Goal: Check status: Check status

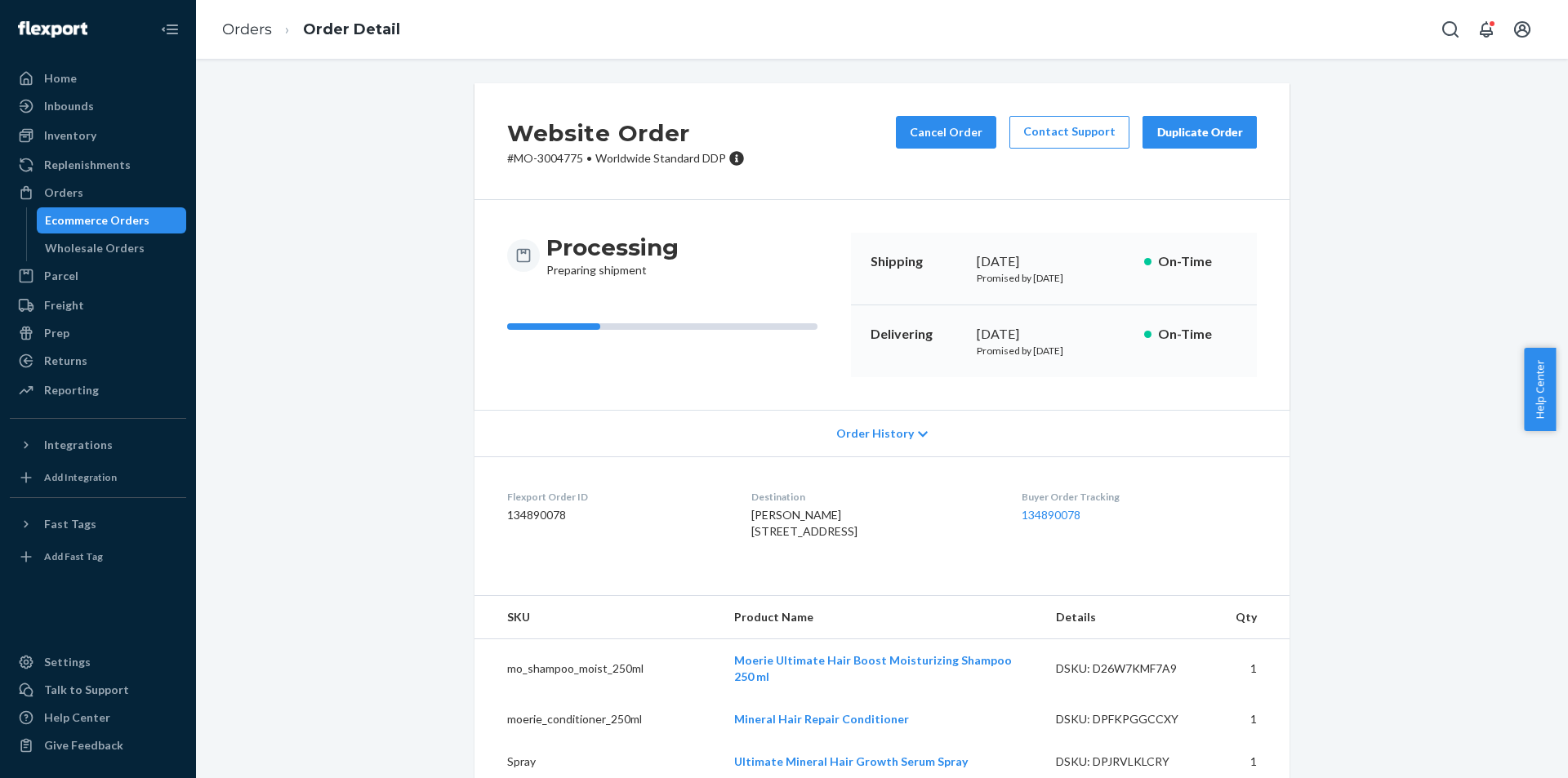
click at [123, 186] on div "Orders" at bounding box center [97, 192] width 173 height 23
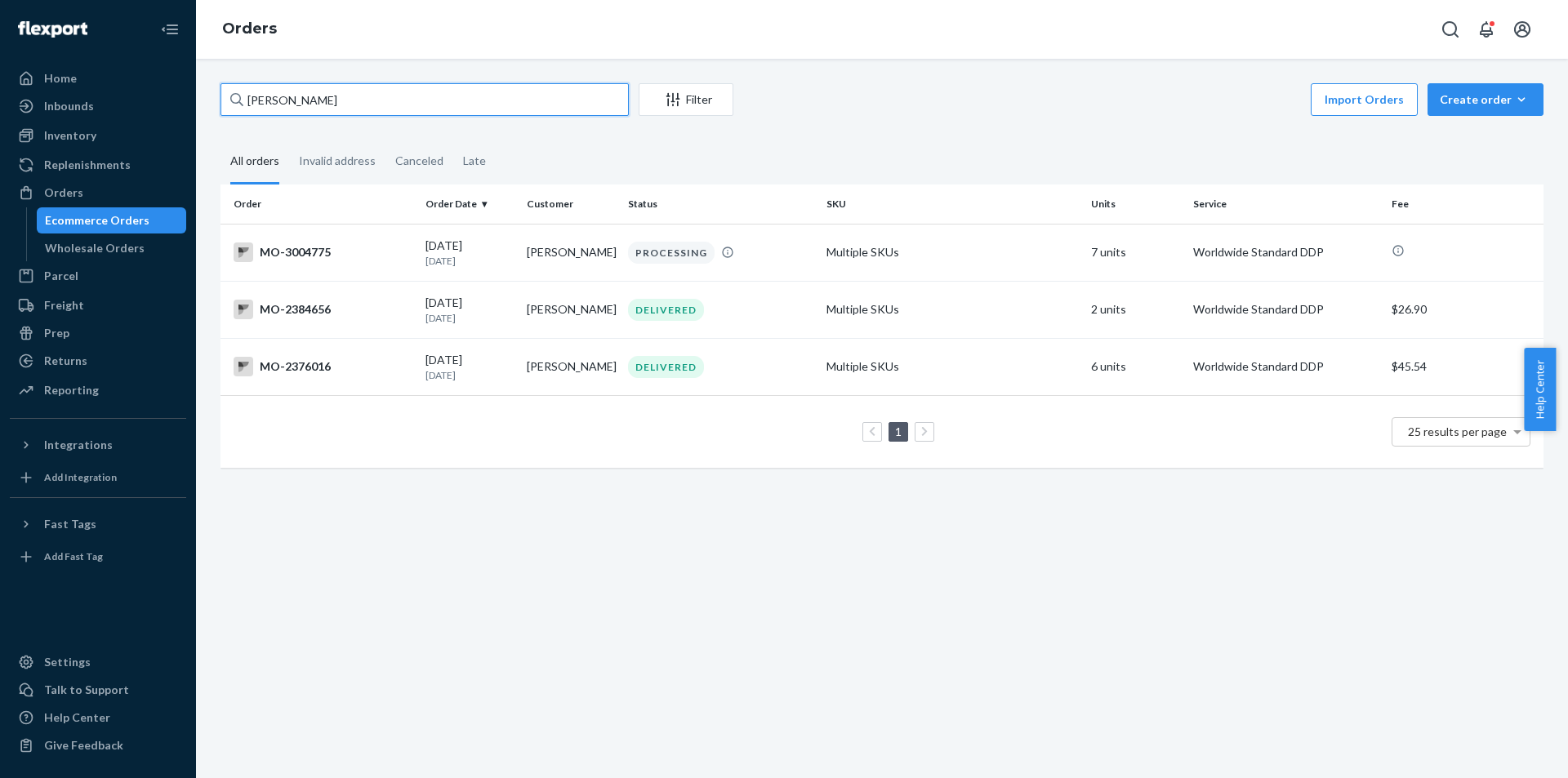
click at [602, 109] on input "[PERSON_NAME]" at bounding box center [424, 100] width 408 height 33
paste input "[PERSON_NAME]"
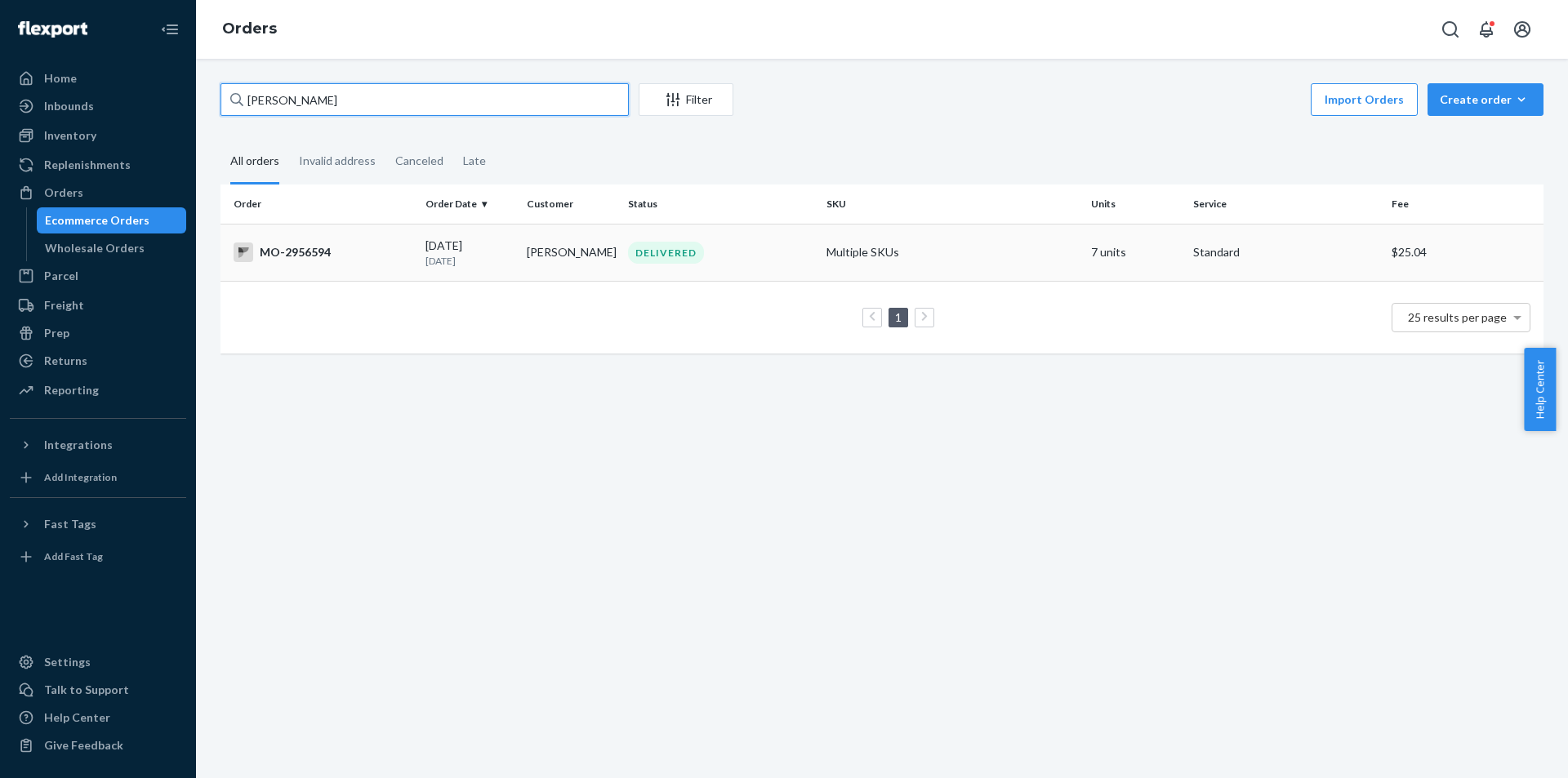
type input "[PERSON_NAME]"
click at [595, 247] on td "[PERSON_NAME]" at bounding box center [570, 252] width 101 height 57
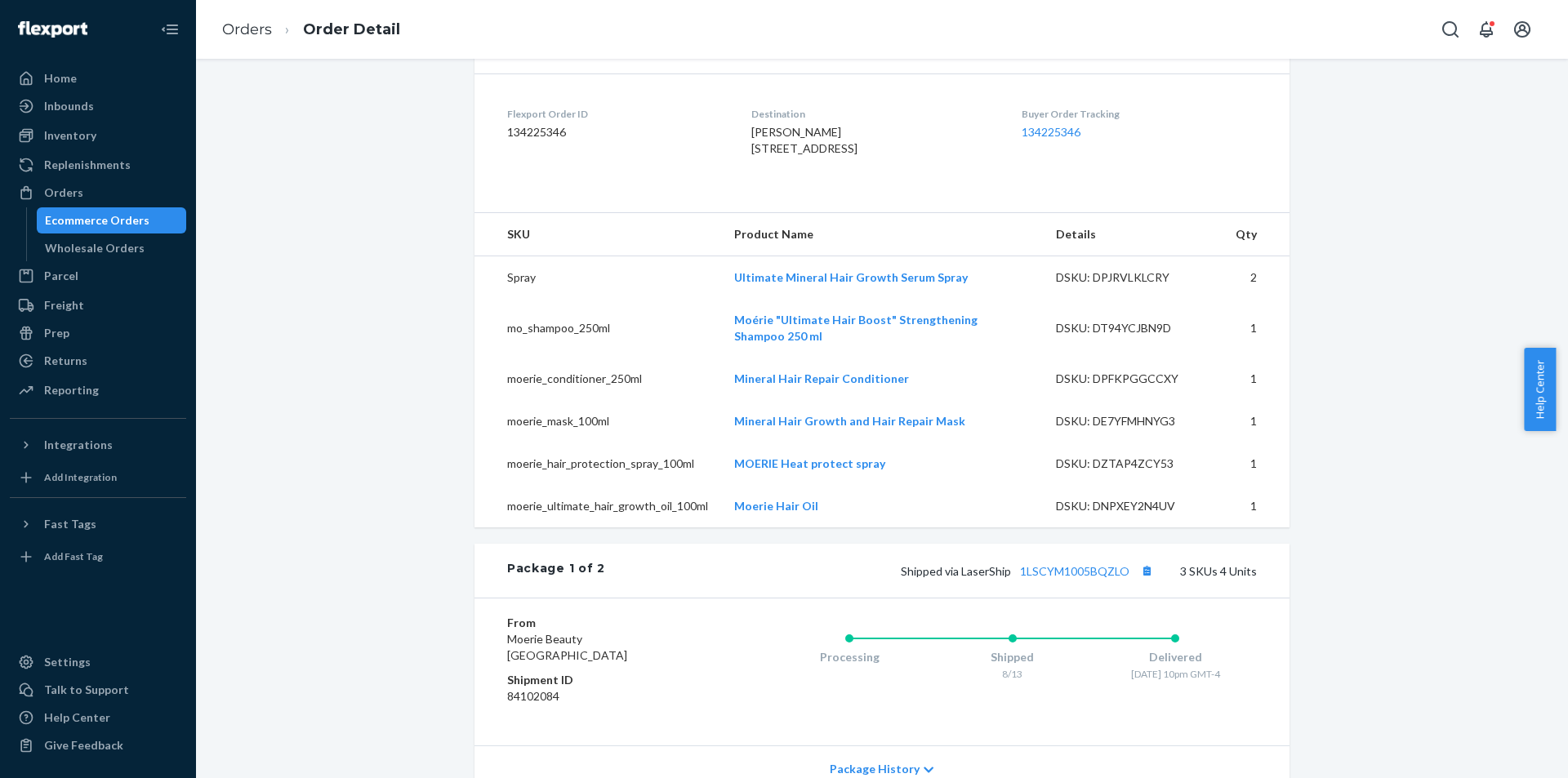
scroll to position [408, 0]
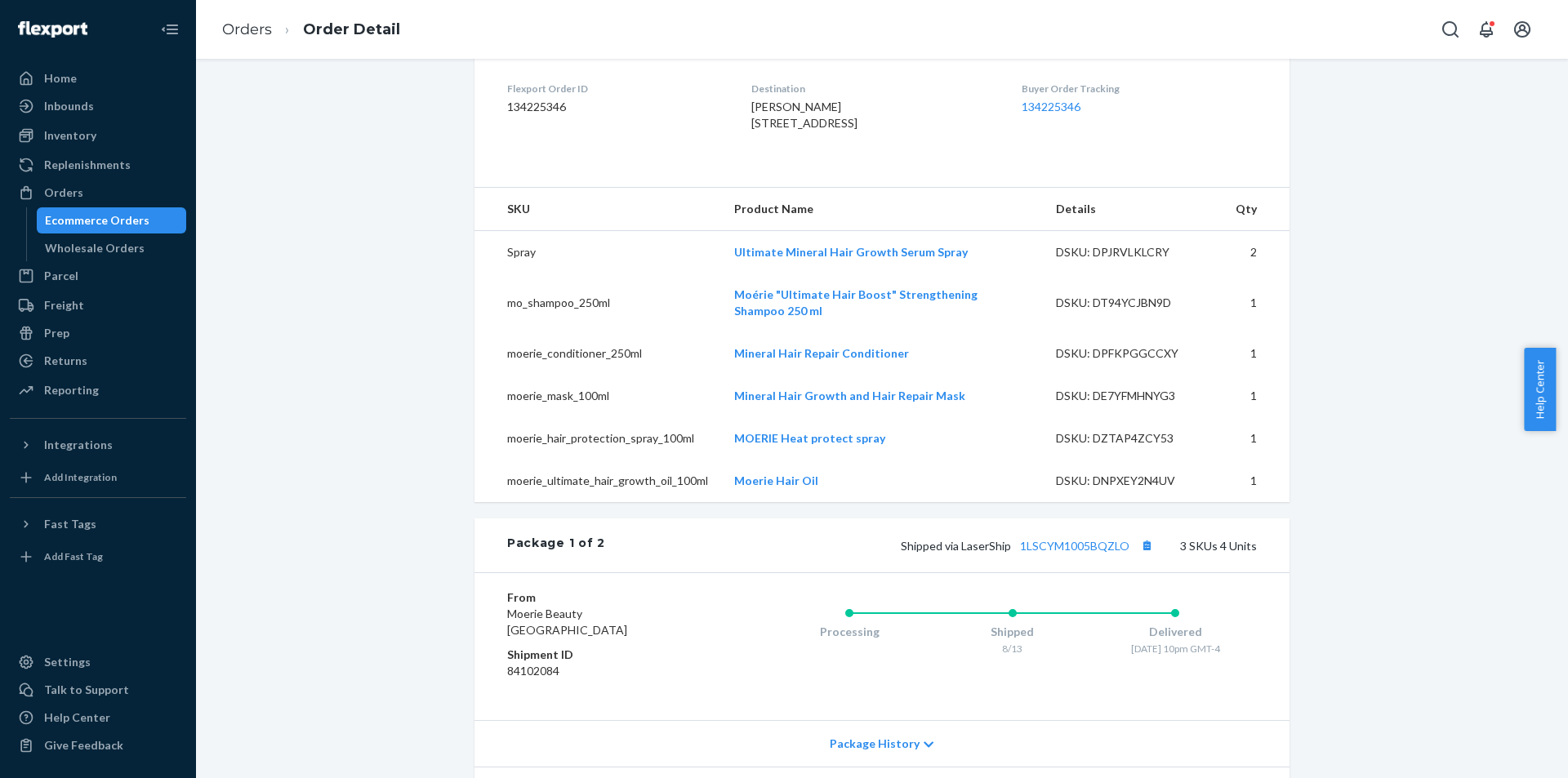
click at [1463, 442] on div "Website Order # MO-2956594 • Standard / $25.04 View Details Submit Claim Create…" at bounding box center [881, 531] width 1347 height 1713
click at [1428, 506] on div "Website Order # MO-2956594 • Standard / $25.04 View Details Submit Claim Create…" at bounding box center [881, 531] width 1347 height 1713
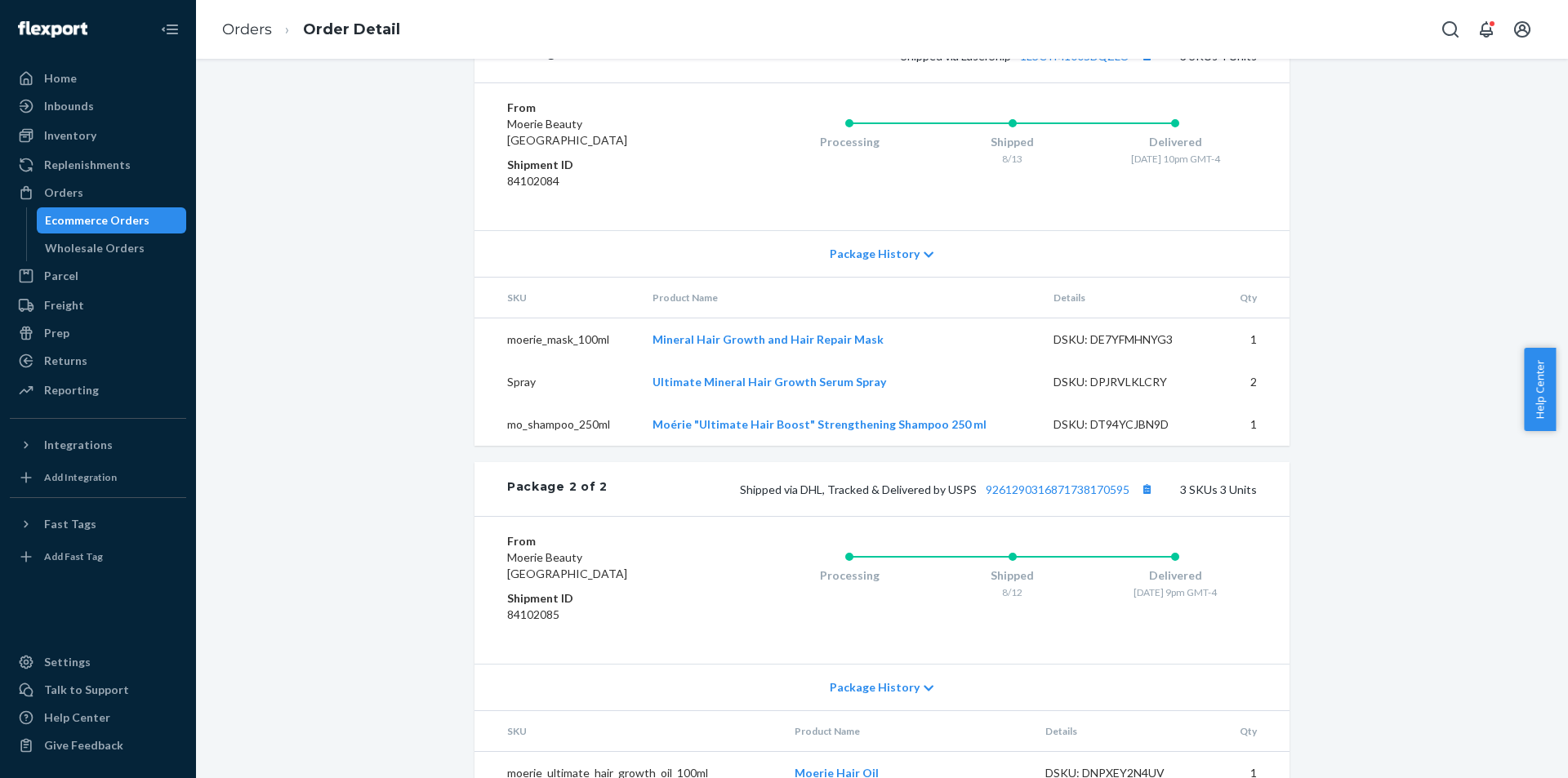
scroll to position [1051, 0]
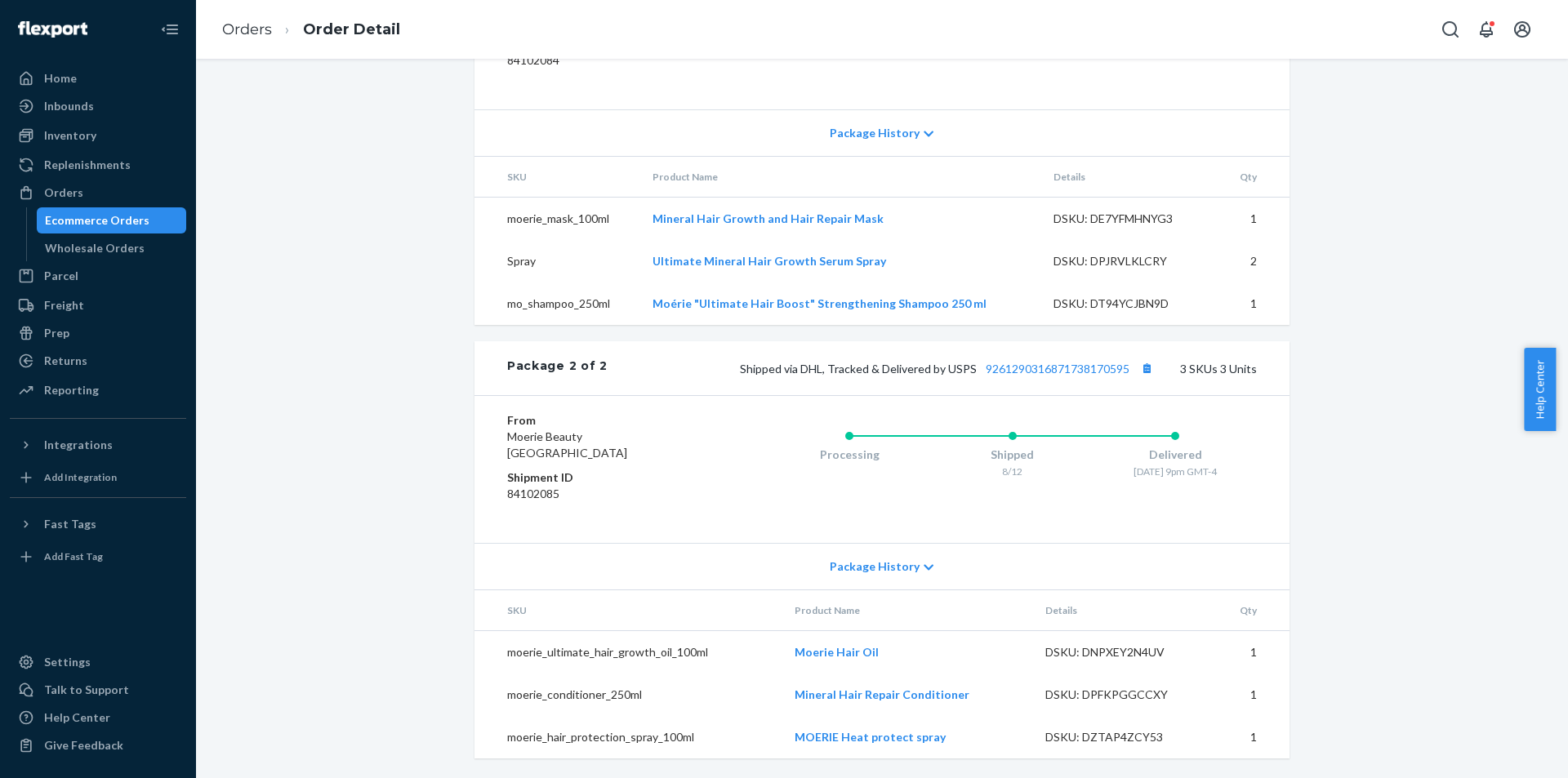
drag, startPoint x: 501, startPoint y: 648, endPoint x: 510, endPoint y: 650, distance: 9.2
click at [510, 650] on td "moerie_ultimate_hair_growth_oil_100ml" at bounding box center [627, 652] width 307 height 43
drag, startPoint x: 497, startPoint y: 608, endPoint x: 1356, endPoint y: 720, distance: 866.3
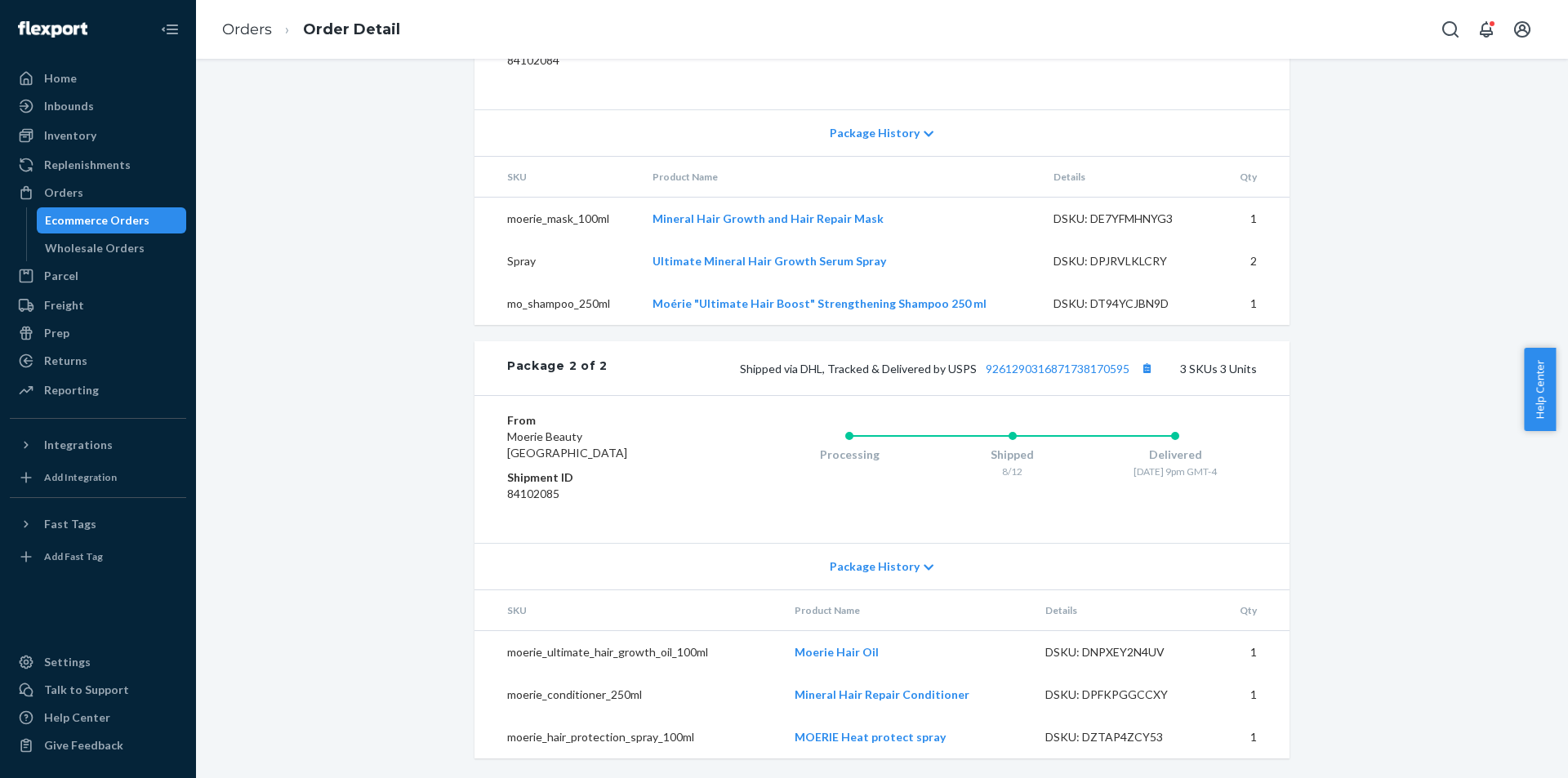
copy thead
click at [1151, 367] on button "Copy tracking number" at bounding box center [1146, 367] width 21 height 21
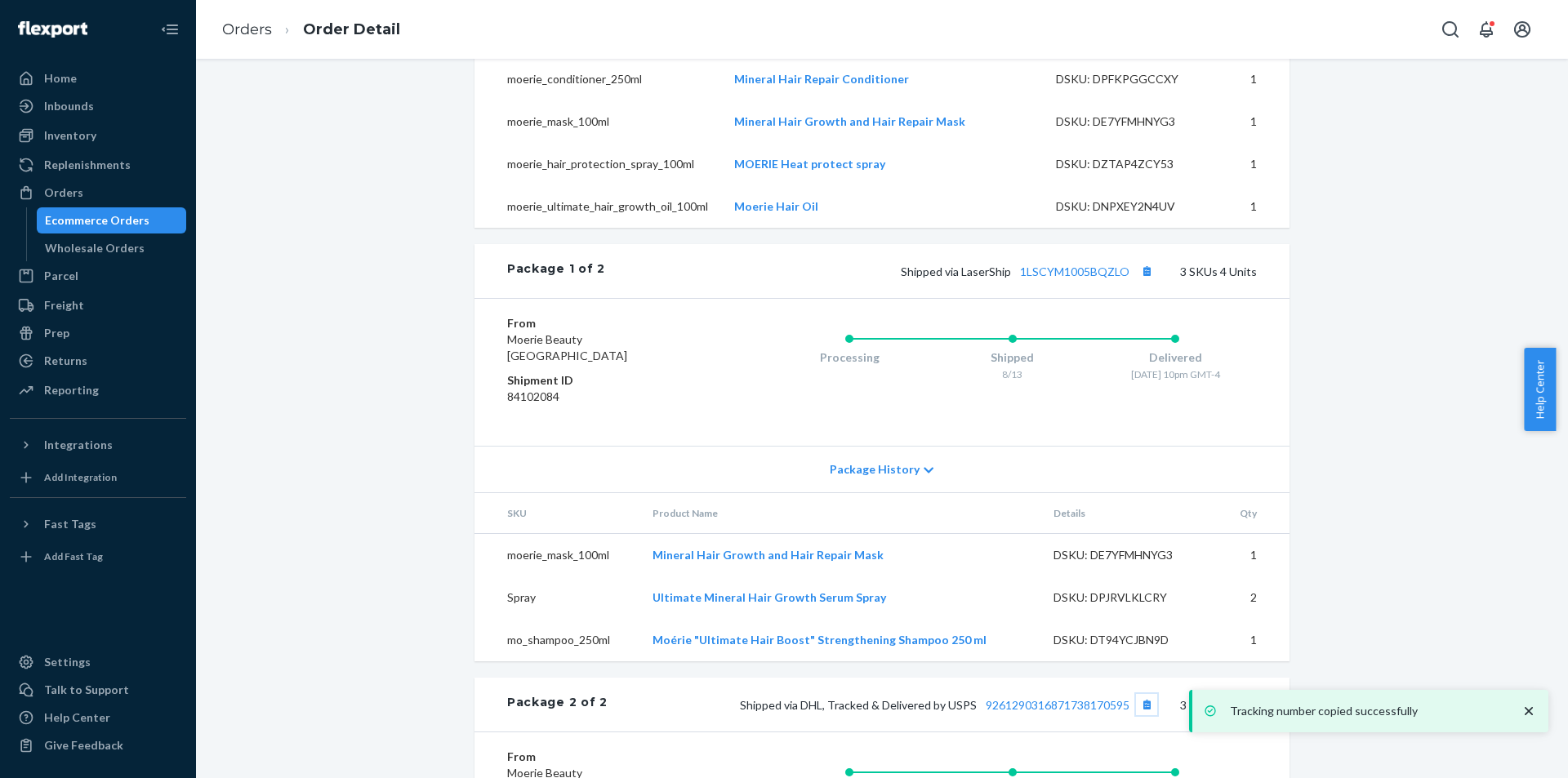
scroll to position [643, 0]
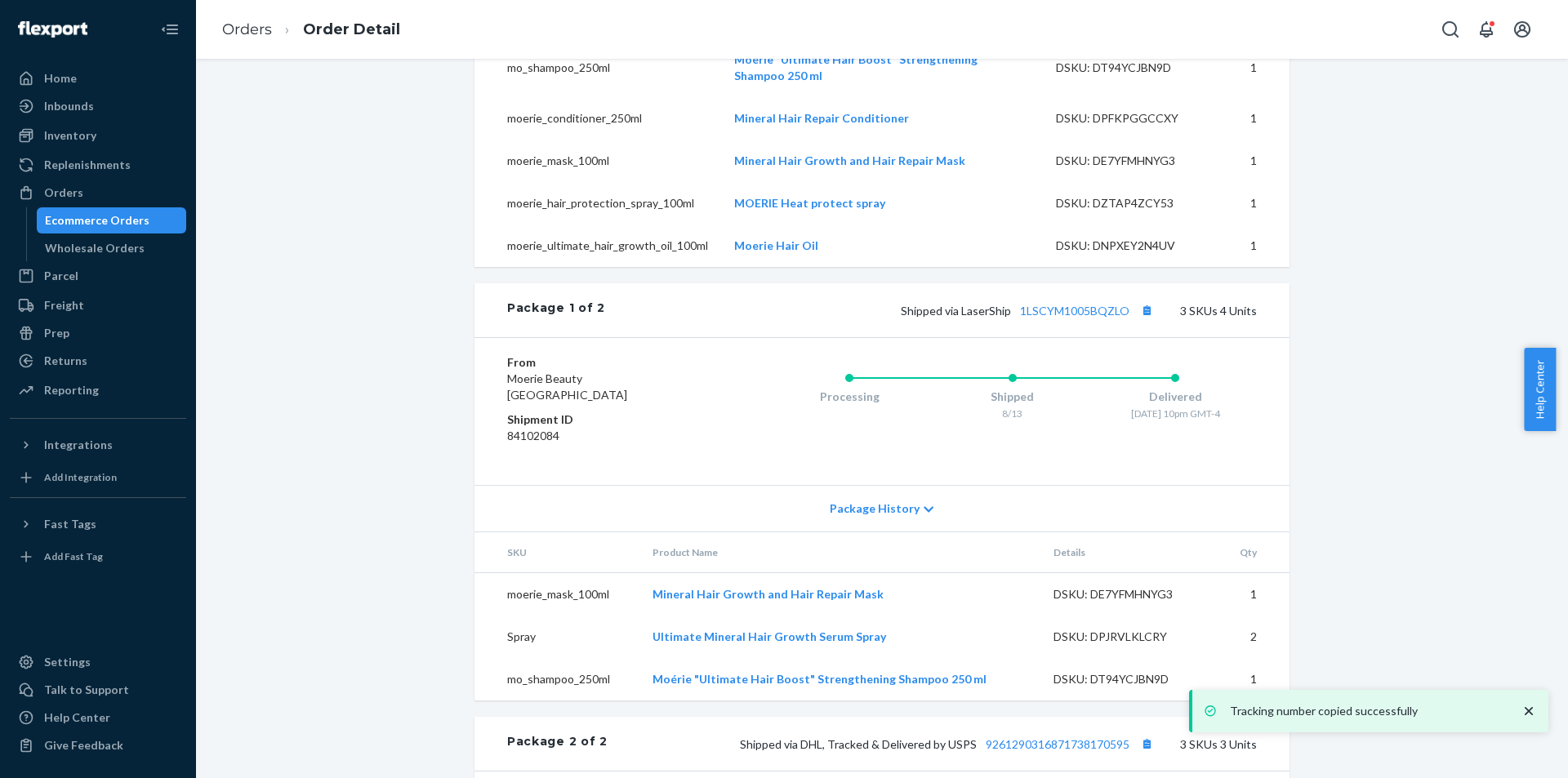
click at [1108, 337] on div "Package 1 of 2 Shipped via LaserShip 1LSCYM1005BQZLO 3 SKUs 4 Units" at bounding box center [881, 310] width 815 height 54
click at [1108, 321] on div "Shipped via LaserShip 1LSCYM1005BQZLO 3 SKUs 4 Units" at bounding box center [931, 310] width 652 height 21
click at [1099, 317] on link "1LSCYM1005BQZLO" at bounding box center [1074, 310] width 109 height 14
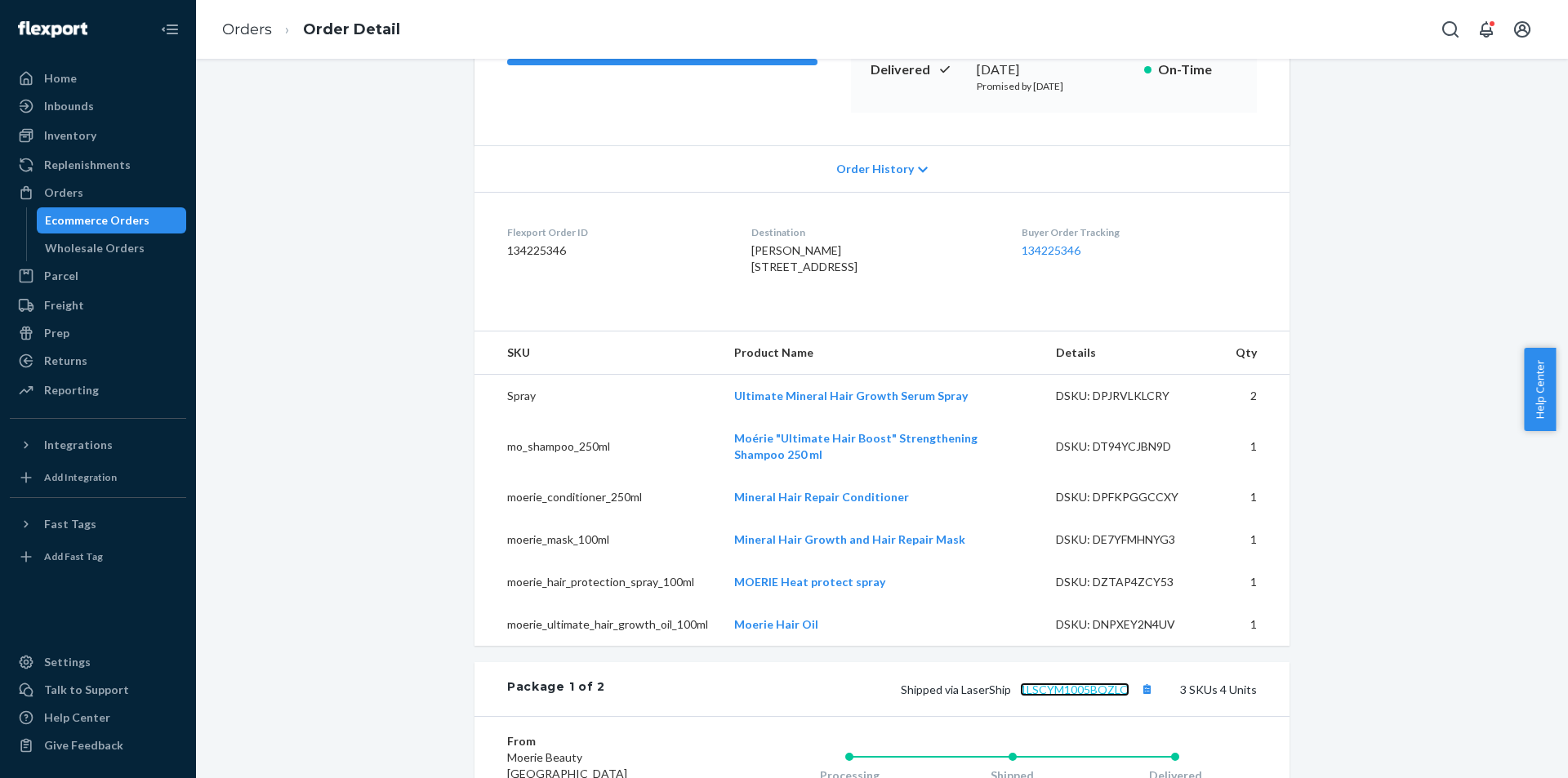
scroll to position [235, 0]
